Goal: Find specific fact: Find specific fact

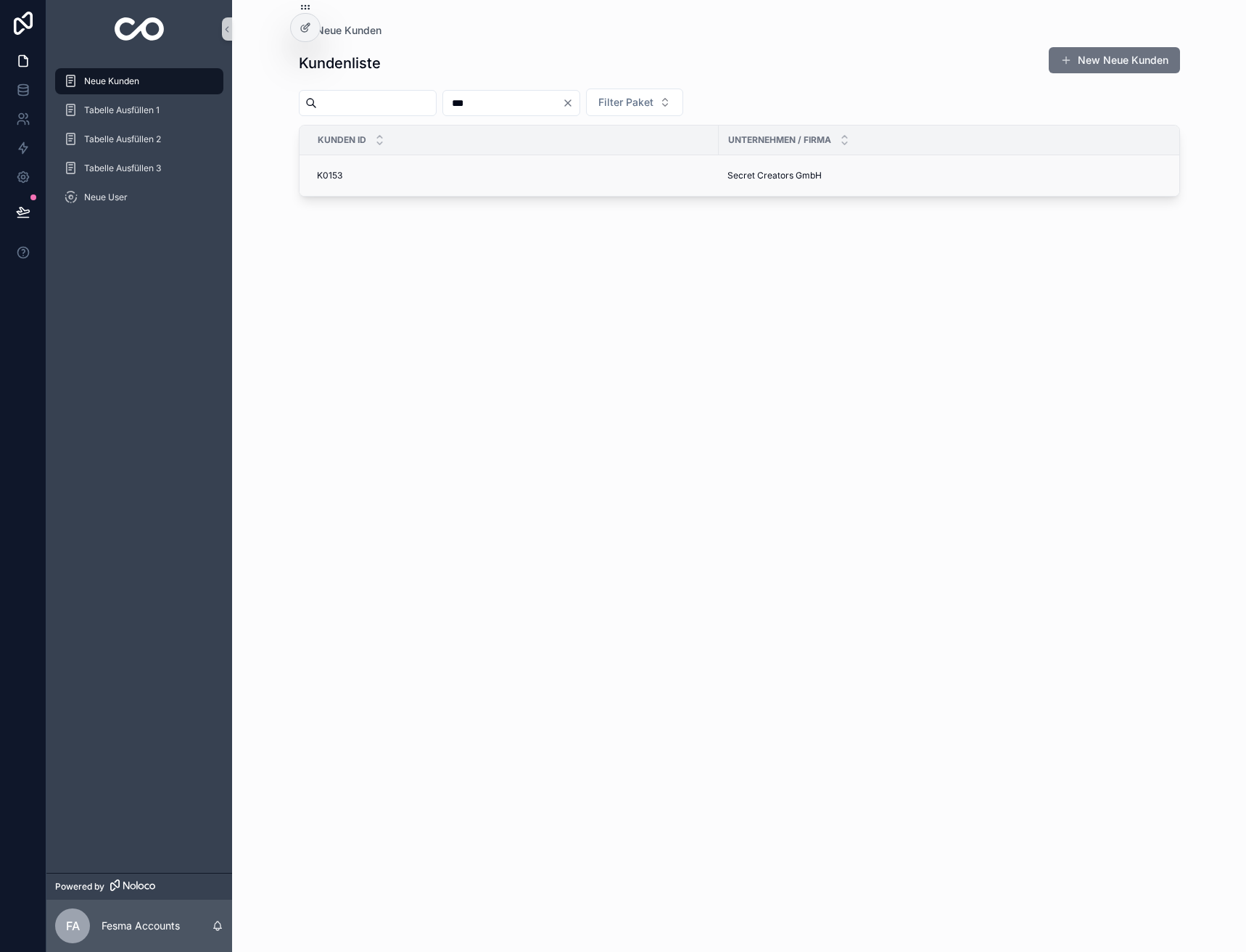
click at [769, 177] on span "Secret Creators GmbH" at bounding box center [775, 175] width 94 height 11
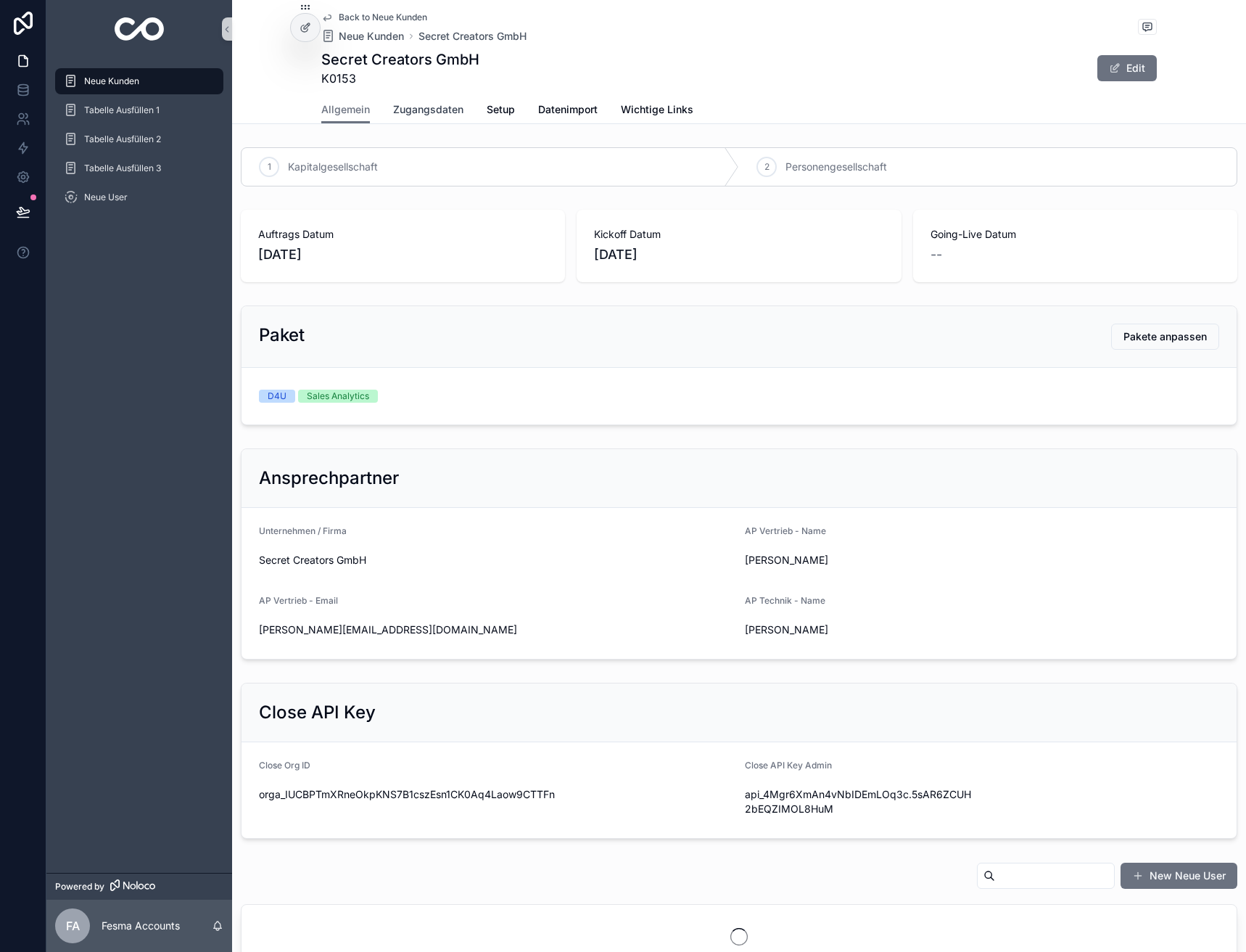
click at [431, 114] on span "Zugangsdaten" at bounding box center [428, 108] width 71 height 14
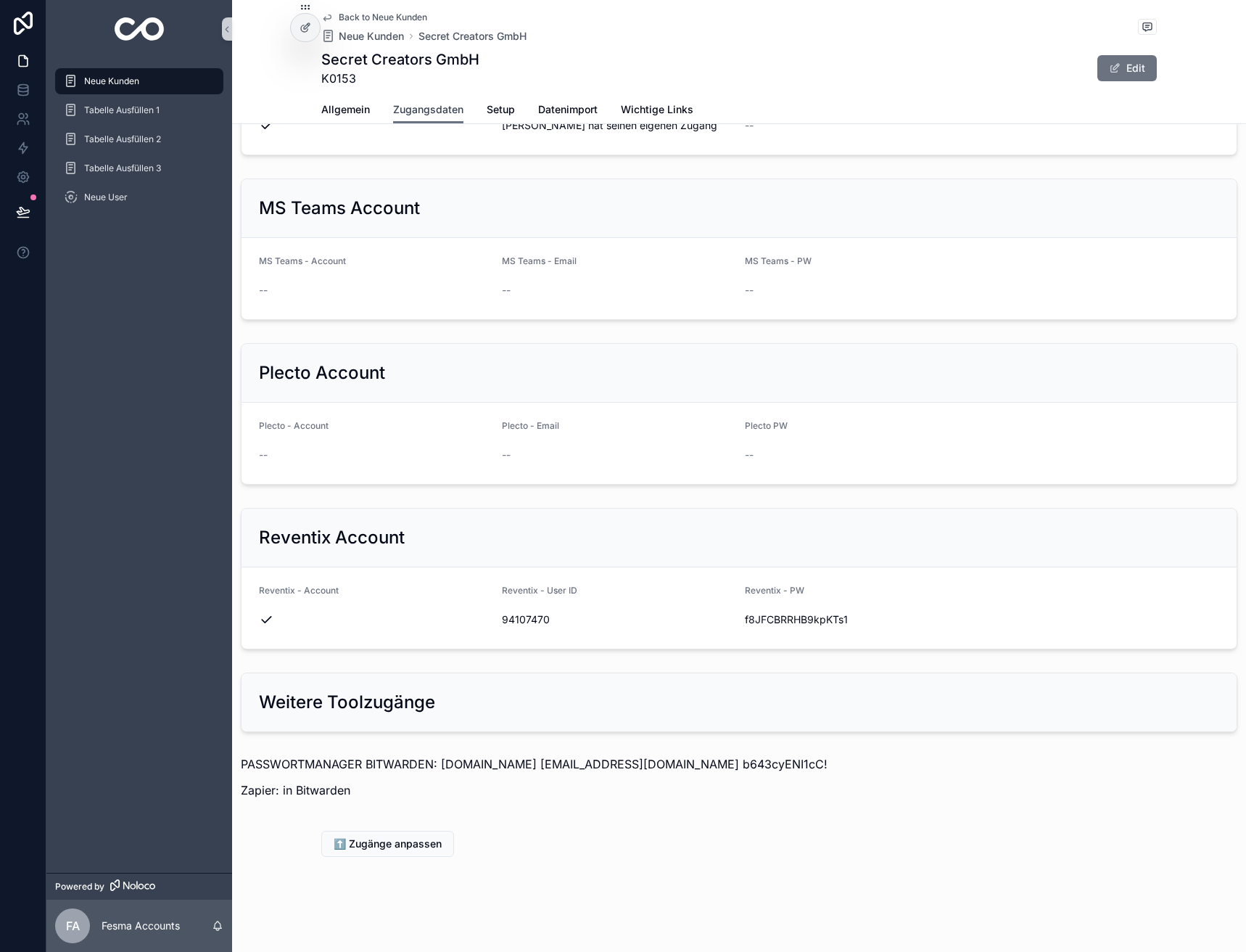
scroll to position [1169, 0]
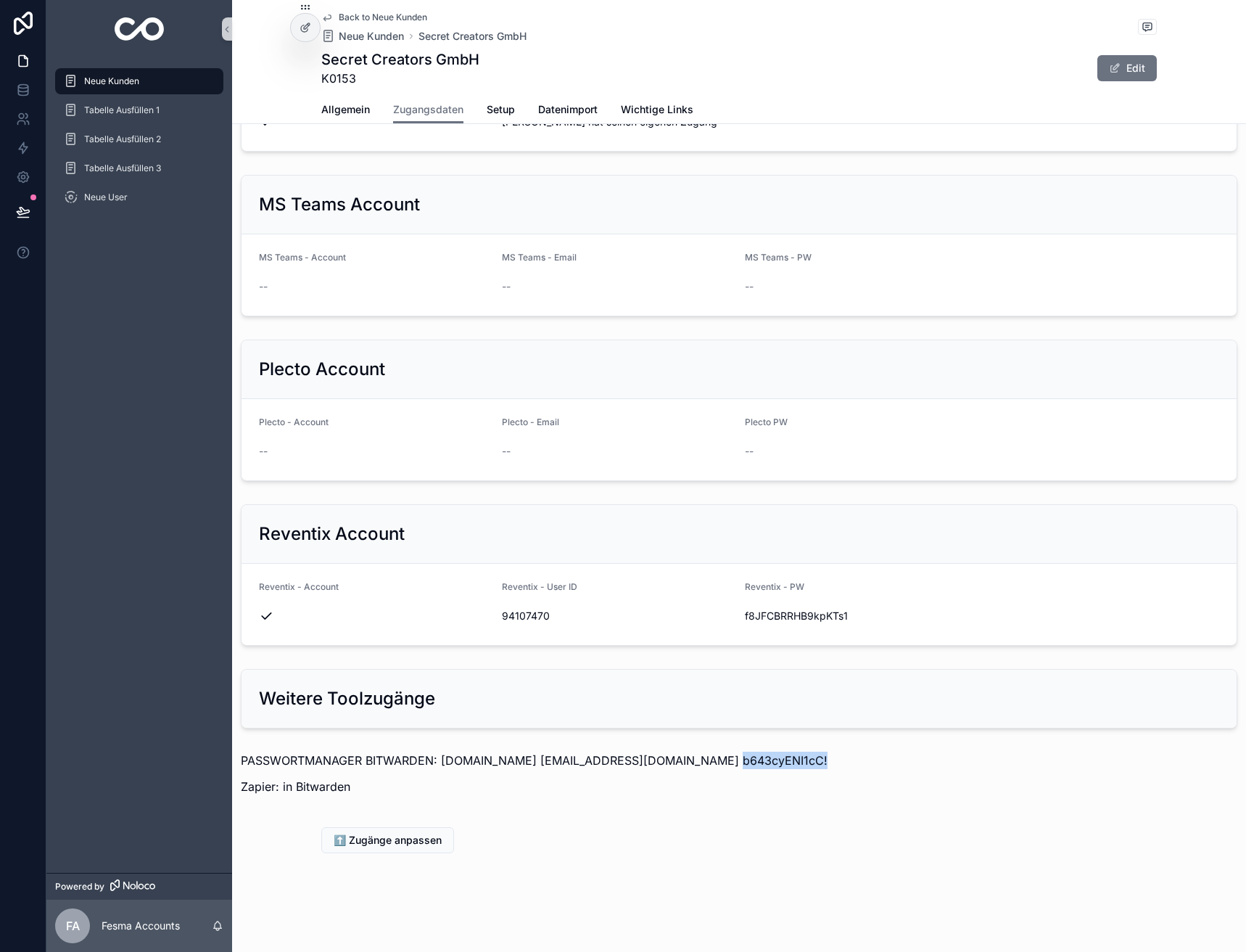
drag, startPoint x: 698, startPoint y: 762, endPoint x: 789, endPoint y: 760, distance: 91.0
click at [789, 760] on p "PASSWORTMANAGER BITWARDEN: [DOMAIN_NAME] [EMAIL_ADDRESS][DOMAIN_NAME] b643cyENI…" at bounding box center [738, 760] width 996 height 17
copy p "b643cyENI1cC!"
